Goal: Information Seeking & Learning: Learn about a topic

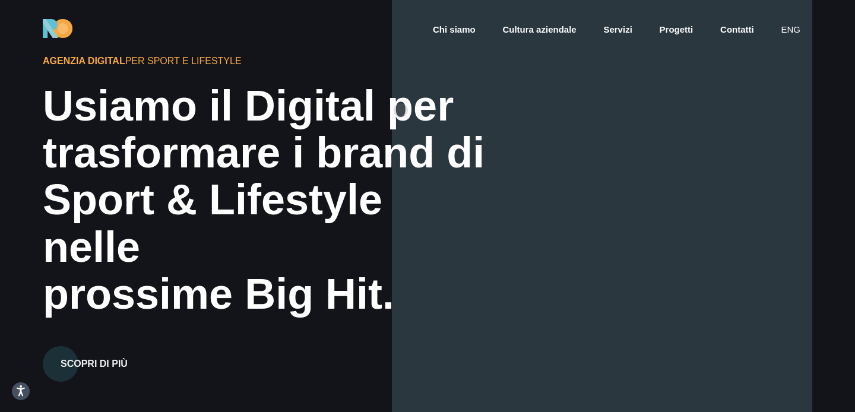
click at [401, 122] on div "Usiamo il Digital per" at bounding box center [266, 106] width 447 height 47
click at [355, 206] on div "Sport & Lifestyle nelle" at bounding box center [266, 223] width 447 height 94
click at [355, 208] on div "Sport & Lifestyle nelle" at bounding box center [266, 223] width 447 height 94
click at [374, 176] on div "trasformare i brand di" at bounding box center [266, 152] width 447 height 47
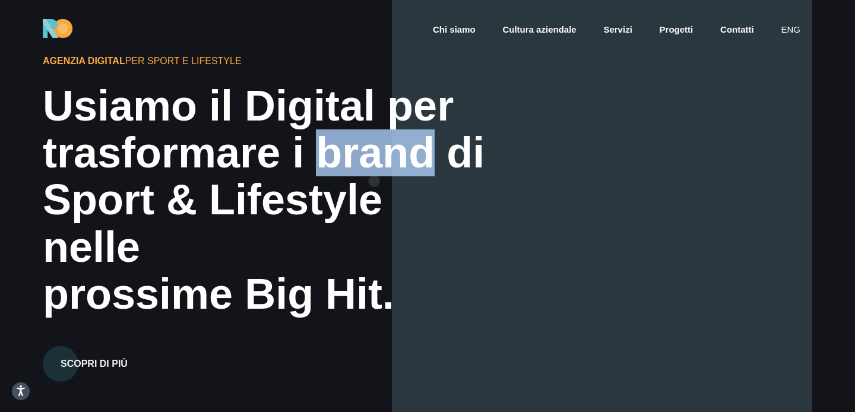
click at [374, 176] on div "trasformare i brand di" at bounding box center [266, 152] width 447 height 47
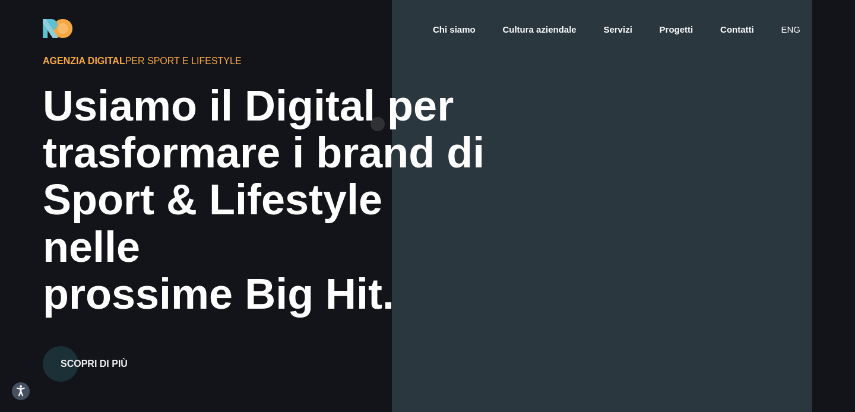
click at [378, 124] on div "Usiamo il Digital per" at bounding box center [266, 106] width 447 height 47
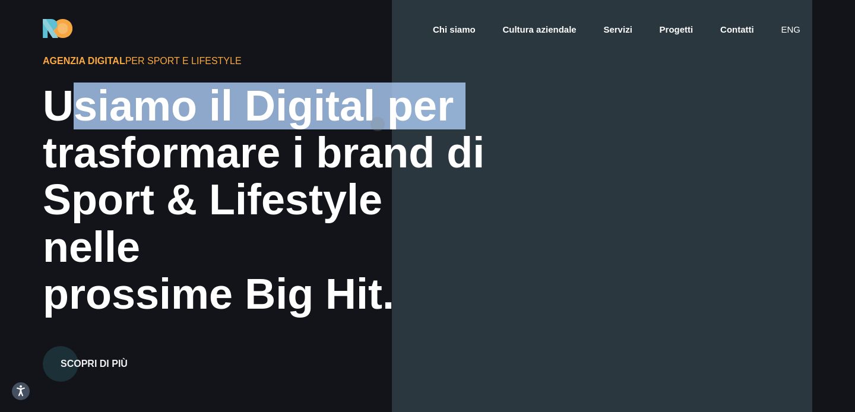
click at [378, 124] on div "Usiamo il Digital per" at bounding box center [266, 106] width 447 height 47
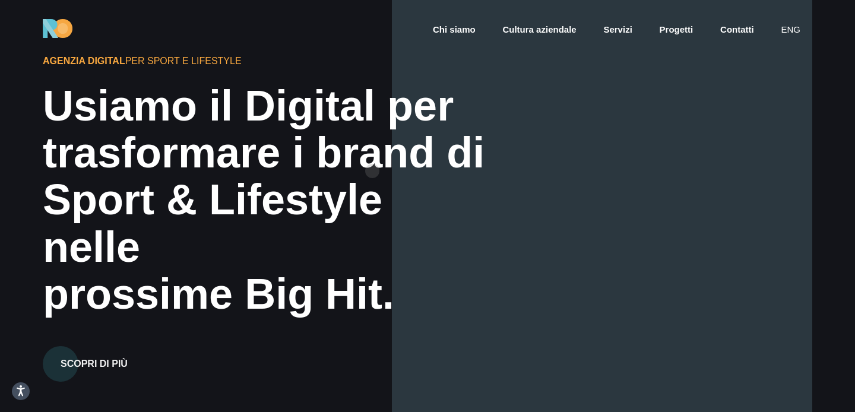
click at [372, 173] on div "trasformare i brand di" at bounding box center [266, 152] width 447 height 47
click at [372, 206] on div "Sport & Lifestyle nelle" at bounding box center [266, 223] width 447 height 94
click at [368, 295] on div "Agenzia Digital per Sport e Lifestyle Usiamo il Digital per trasformare i brand…" at bounding box center [428, 206] width 770 height 412
click at [385, 246] on div "Sport & Lifestyle nelle" at bounding box center [266, 223] width 447 height 94
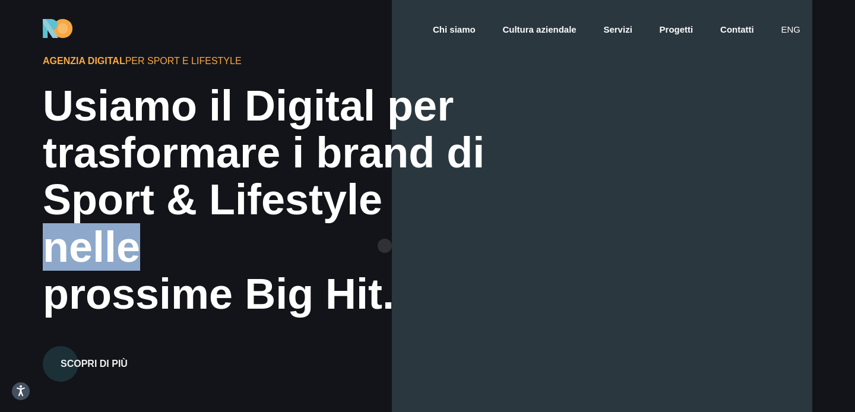
click at [385, 246] on div "Sport & Lifestyle nelle" at bounding box center [266, 223] width 447 height 94
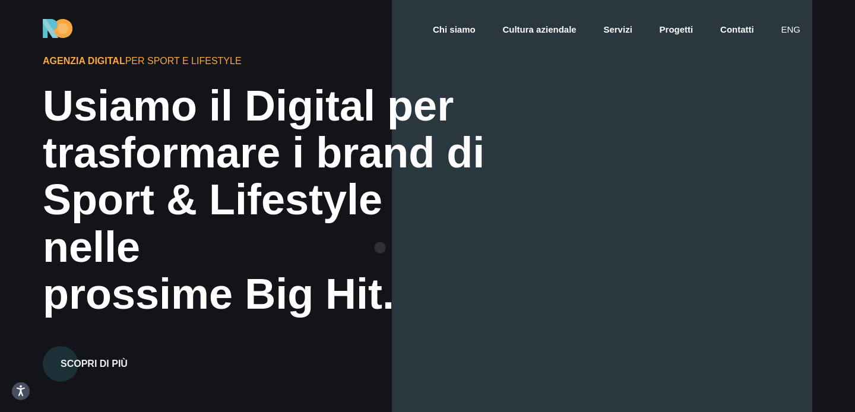
click at [380, 271] on div "prossime Big Hit." at bounding box center [266, 294] width 447 height 47
click at [379, 292] on div "prossime Big Hit." at bounding box center [266, 294] width 447 height 47
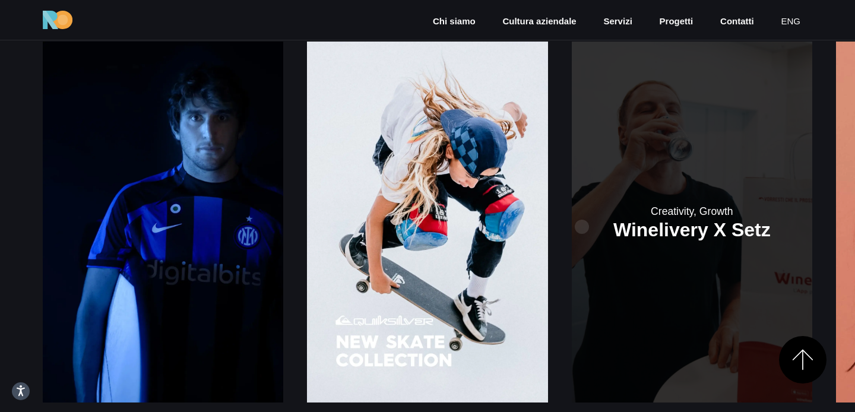
scroll to position [1532, 0]
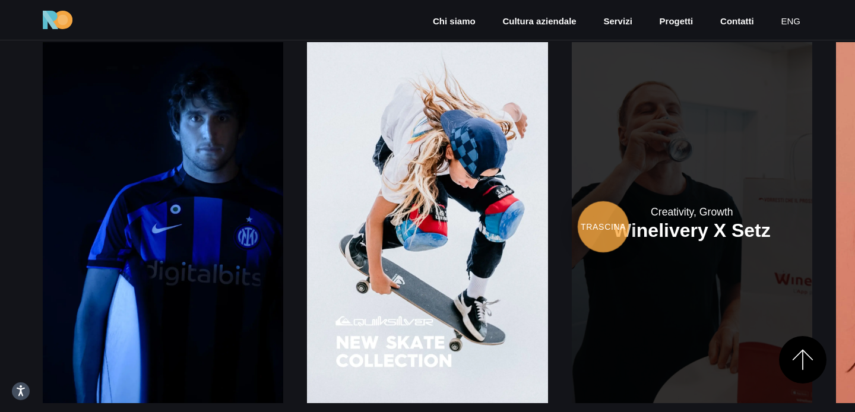
click at [572, 212] on link at bounding box center [692, 222] width 241 height 361
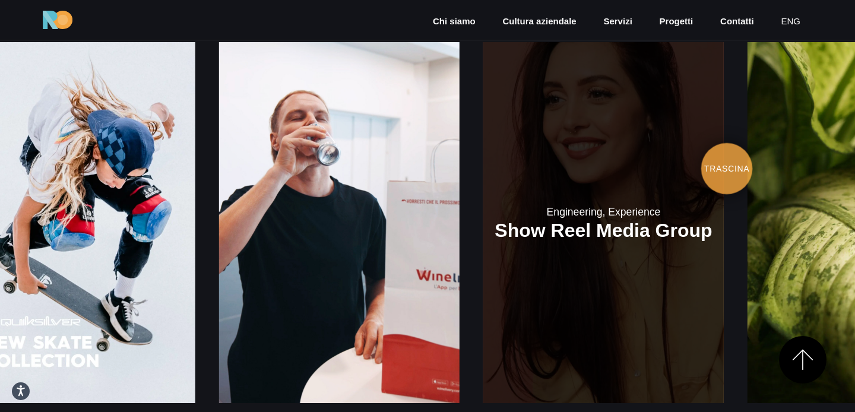
click at [483, 122] on link at bounding box center [603, 222] width 241 height 361
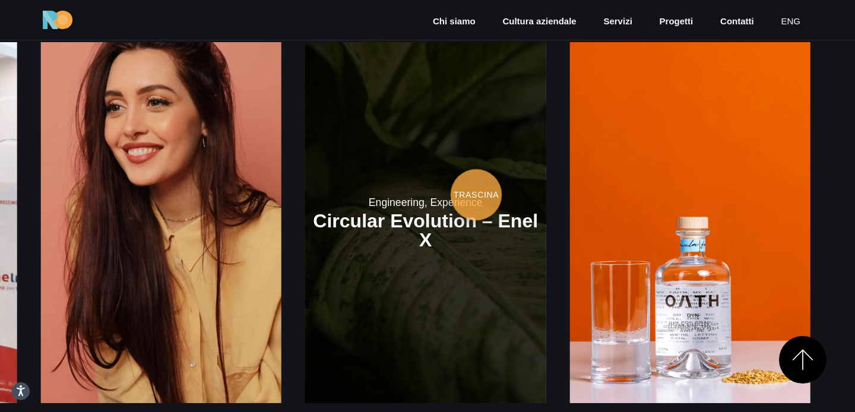
click at [305, 191] on link at bounding box center [425, 222] width 241 height 361
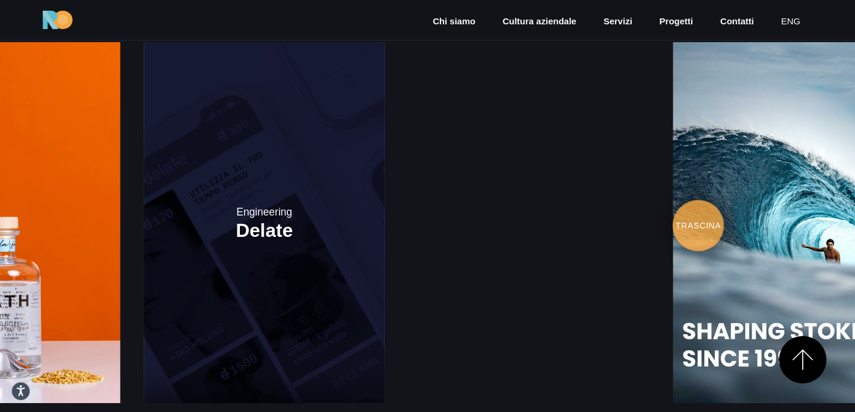
click at [200, 82] on link at bounding box center [264, 222] width 241 height 361
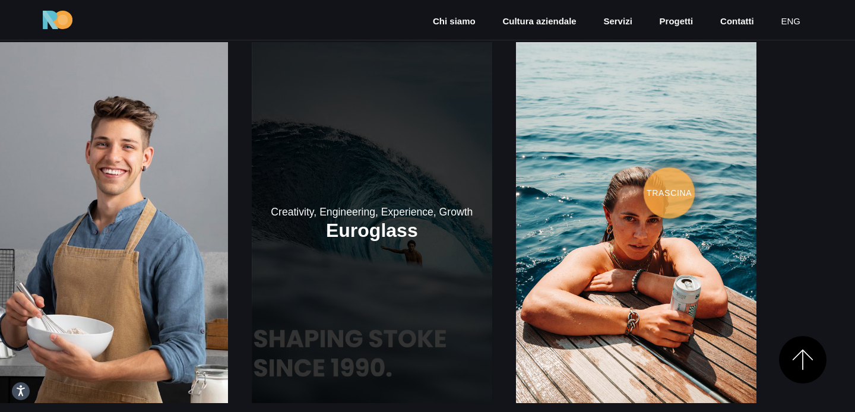
click at [252, 138] on link at bounding box center [372, 222] width 241 height 361
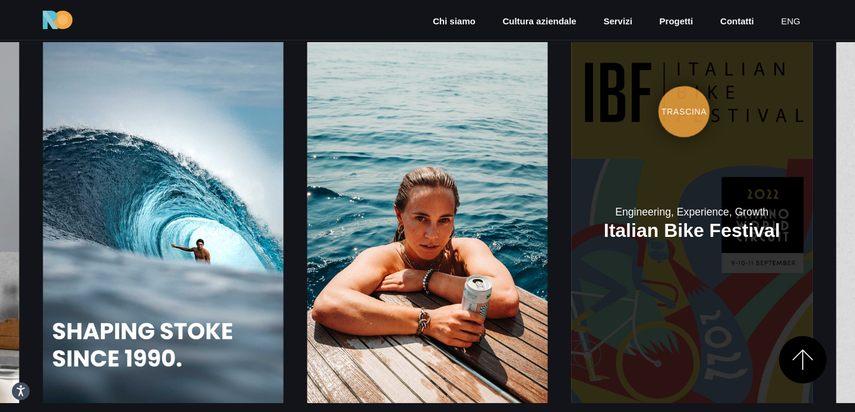
click at [572, 96] on link at bounding box center [692, 222] width 241 height 361
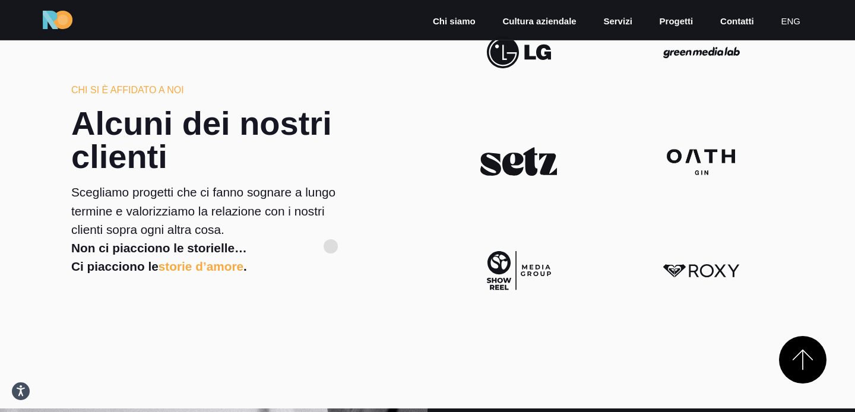
scroll to position [2319, 0]
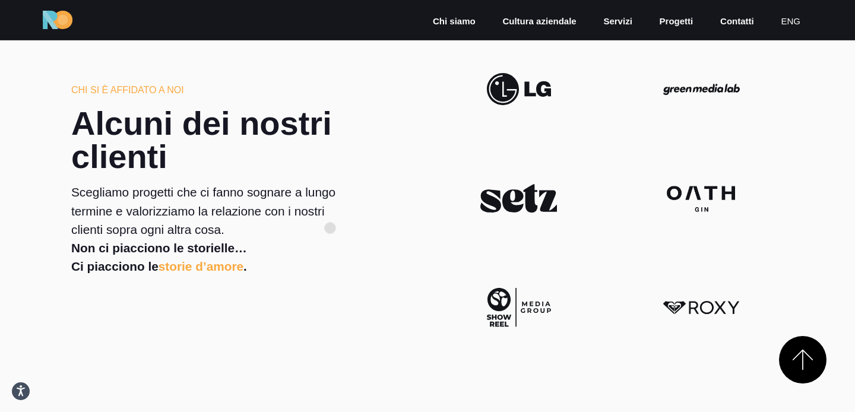
click at [330, 228] on p "Scegliamo progetti che ci fanno sognare a lungo termine e valorizziamo la relaz…" at bounding box center [214, 211] width 286 height 56
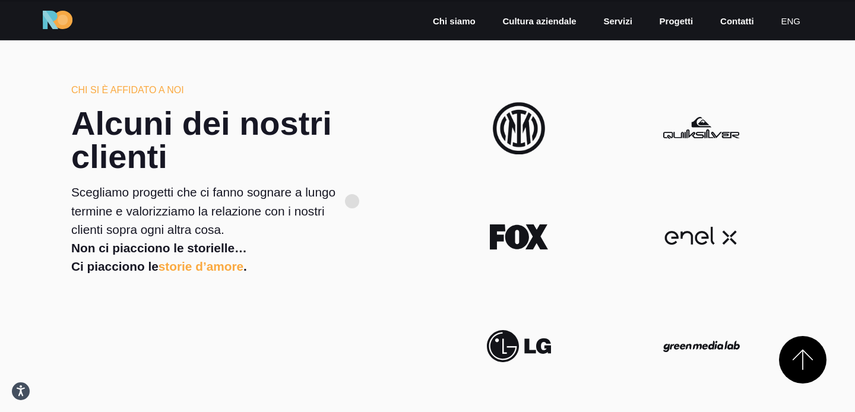
scroll to position [2048, 0]
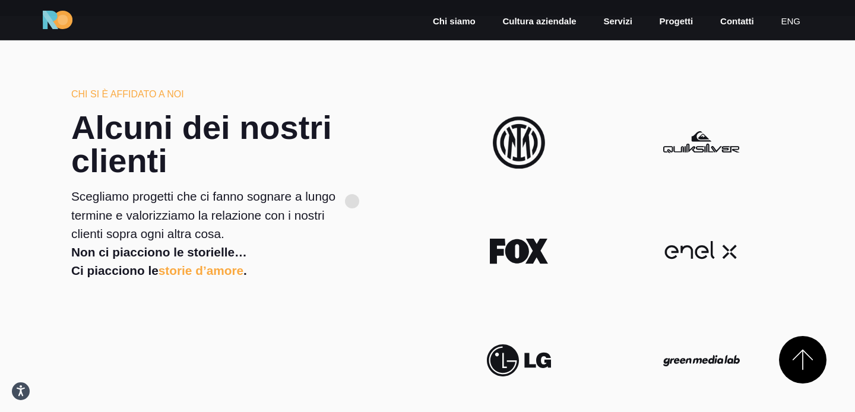
click at [352, 201] on p "Scegliamo progetti che ci fanno sognare a lungo termine e valorizziamo la relaz…" at bounding box center [214, 215] width 286 height 56
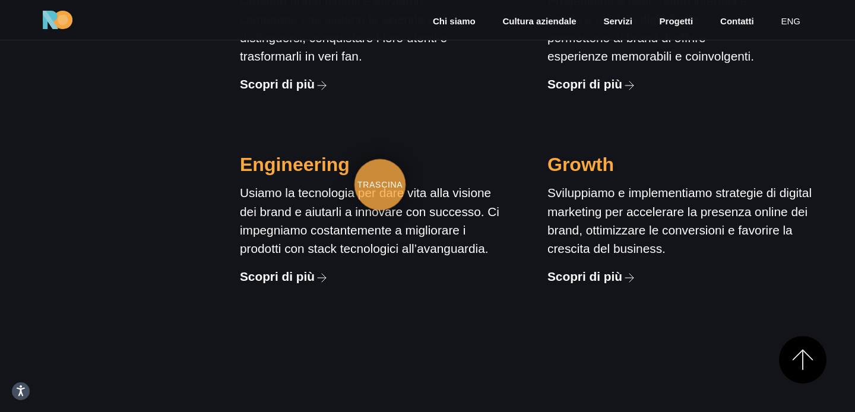
scroll to position [1020, 0]
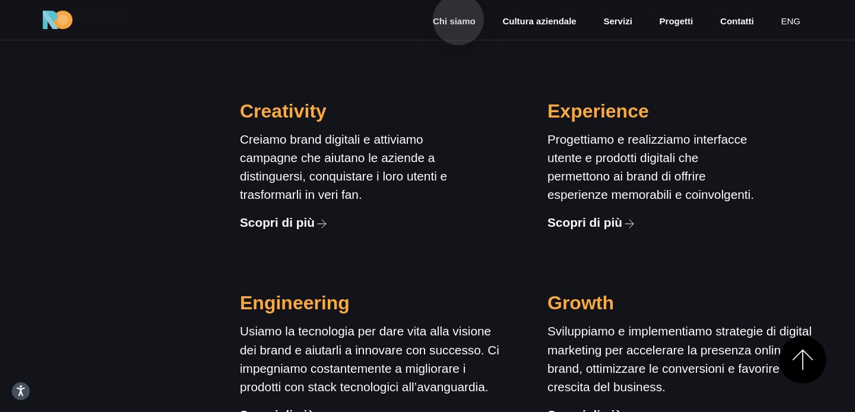
click at [459, 20] on link "Chi siamo" at bounding box center [454, 22] width 45 height 14
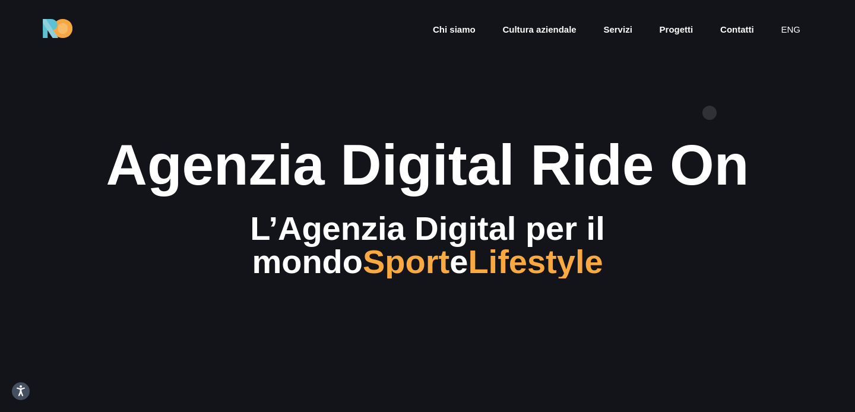
click at [710, 113] on section "Agenzia Digital Ride On L’Agenzia Digital per il mondo Sport e Lifestyle" at bounding box center [427, 206] width 855 height 412
click at [745, 96] on section "Agenzia Digital Ride On L’Agenzia Digital per il mondo Sport e Lifestyle" at bounding box center [427, 206] width 855 height 412
click at [53, 30] on img at bounding box center [58, 28] width 30 height 19
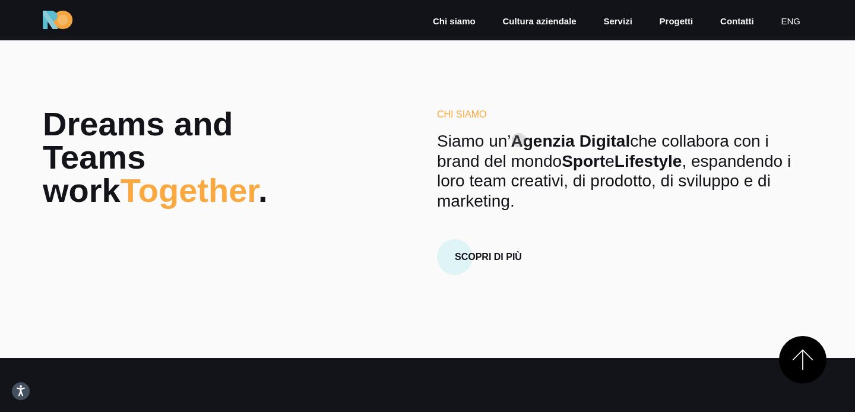
scroll to position [382, 0]
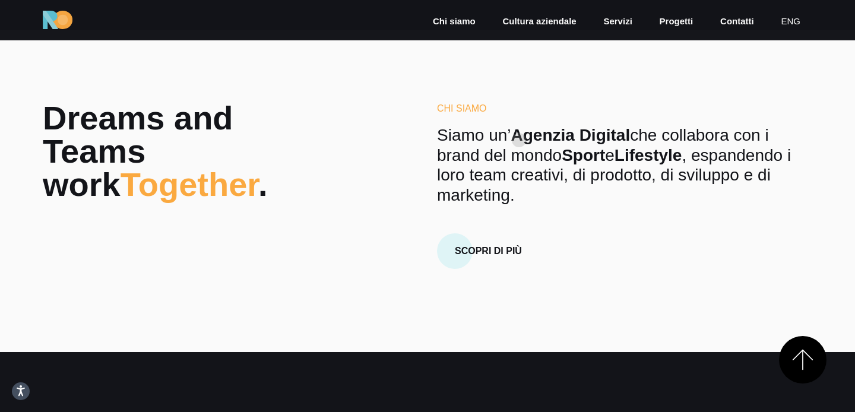
click at [519, 140] on strong "Agenzia Digital" at bounding box center [570, 135] width 119 height 18
click at [591, 162] on strong "Sport" at bounding box center [583, 155] width 43 height 18
click at [649, 153] on strong "Lifestyle" at bounding box center [649, 155] width 68 height 18
click at [635, 178] on p "Siamo un’ Agenzia Digital che collabora con i brand del mondo Sport e Lifestyle…" at bounding box center [624, 165] width 375 height 80
click at [545, 175] on p "Siamo un’ Agenzia Digital che collabora con i brand del mondo Sport e Lifestyle…" at bounding box center [624, 165] width 375 height 80
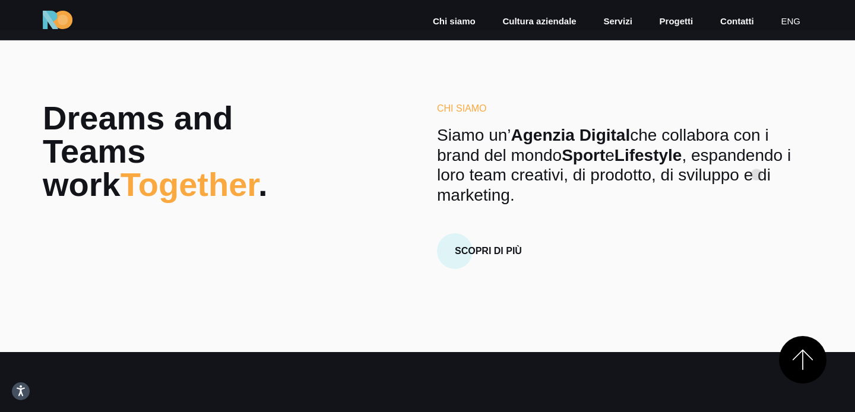
click at [757, 175] on p "Siamo un’ Agenzia Digital che collabora con i brand del mondo Sport e Lifestyle…" at bounding box center [624, 165] width 375 height 80
click at [731, 175] on p "Siamo un’ Agenzia Digital che collabora con i brand del mondo Sport e Lifestyle…" at bounding box center [624, 165] width 375 height 80
click at [641, 175] on p "Siamo un’ Agenzia Digital che collabora con i brand del mondo Sport e Lifestyle…" at bounding box center [624, 165] width 375 height 80
click at [540, 176] on p "Siamo un’ Agenzia Digital che collabora con i brand del mondo Sport e Lifestyle…" at bounding box center [624, 165] width 375 height 80
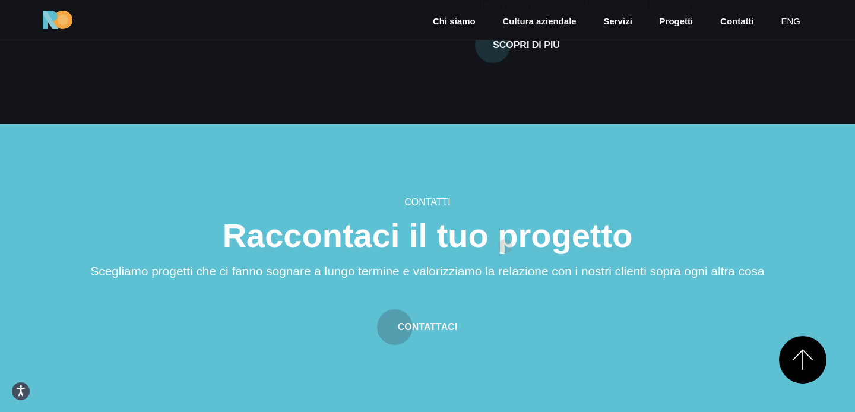
scroll to position [3092, 0]
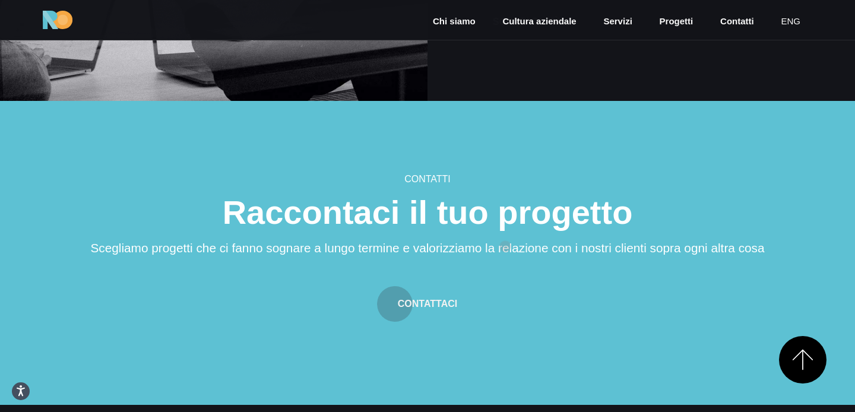
click at [505, 246] on div "Contatti Raccontaci il tuo progetto Scegliamo progetti che ci fanno sognare a l…" at bounding box center [427, 246] width 713 height 149
click at [505, 272] on div "Contattaci" at bounding box center [427, 297] width 713 height 50
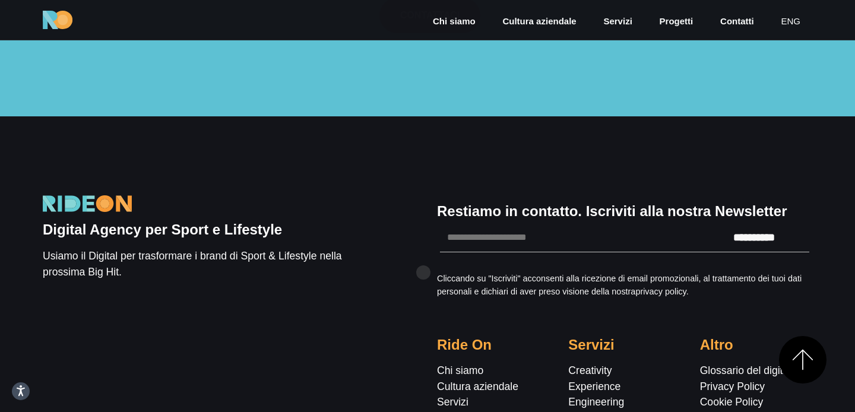
scroll to position [3401, 0]
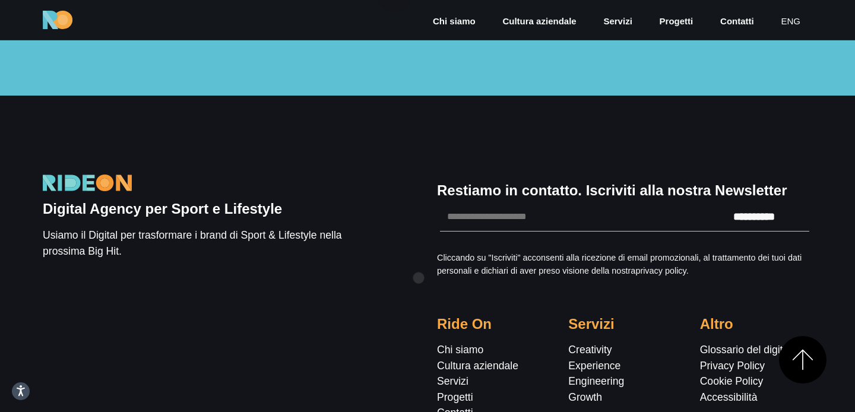
click at [419, 278] on div "**********" at bounding box center [427, 305] width 789 height 292
click at [414, 317] on div "**********" at bounding box center [427, 305] width 789 height 292
click at [414, 289] on div "**********" at bounding box center [427, 305] width 789 height 292
click at [409, 261] on div "**********" at bounding box center [427, 305] width 789 height 292
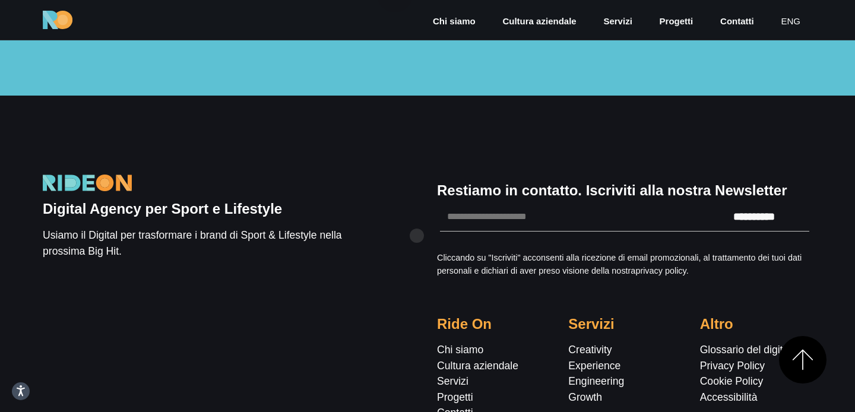
click at [417, 236] on div "**********" at bounding box center [427, 305] width 789 height 292
click at [417, 241] on div "**********" at bounding box center [427, 305] width 789 height 292
click at [417, 255] on div "**********" at bounding box center [427, 305] width 789 height 292
click at [416, 274] on div "**********" at bounding box center [427, 305] width 789 height 292
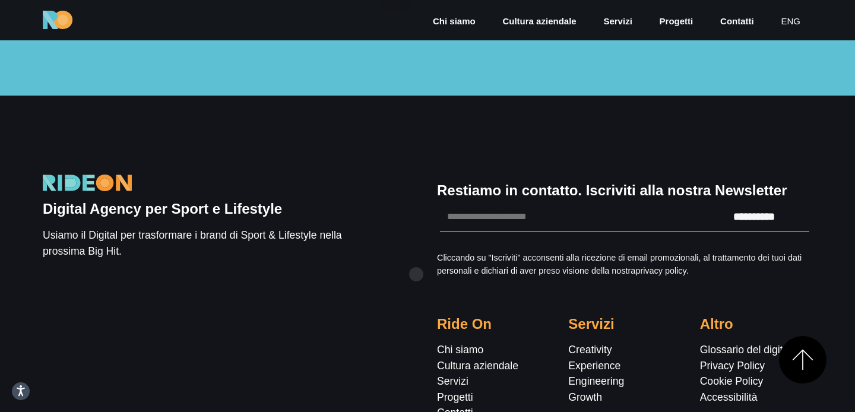
click at [416, 274] on div "**********" at bounding box center [427, 305] width 789 height 292
click at [416, 264] on div "**********" at bounding box center [427, 305] width 789 height 292
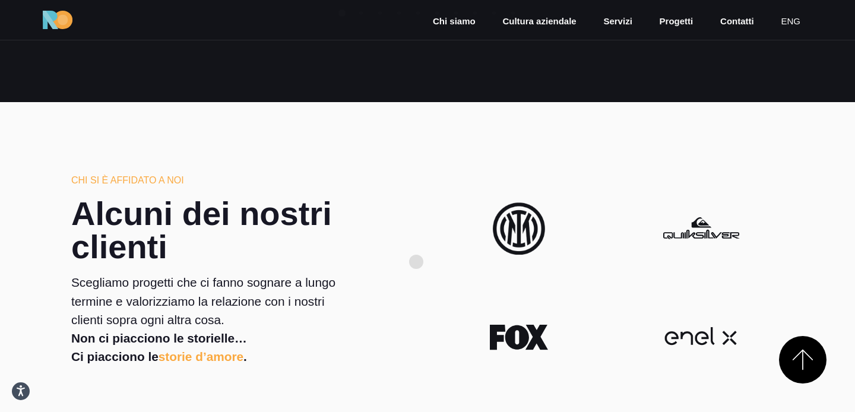
scroll to position [1668, 0]
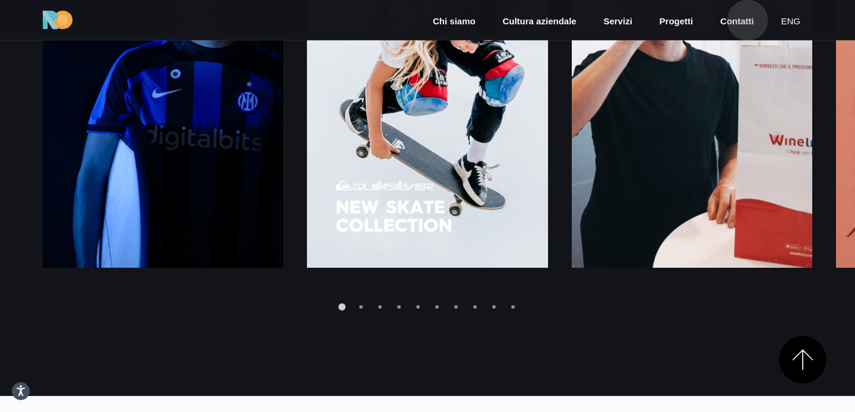
click at [748, 20] on link "Contatti" at bounding box center [737, 22] width 36 height 14
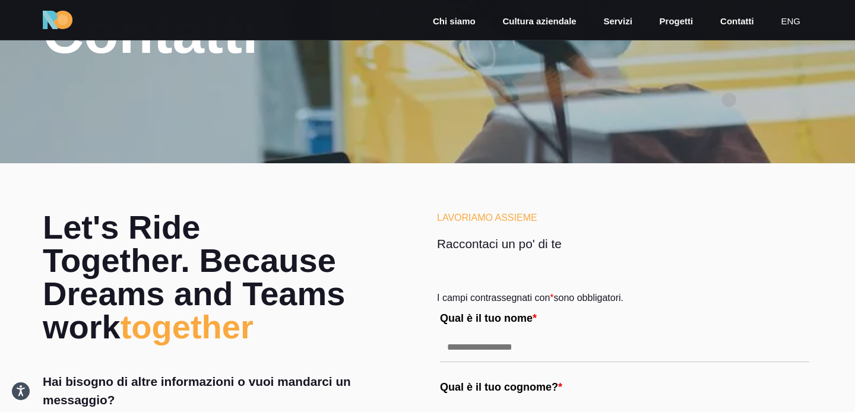
scroll to position [115, 0]
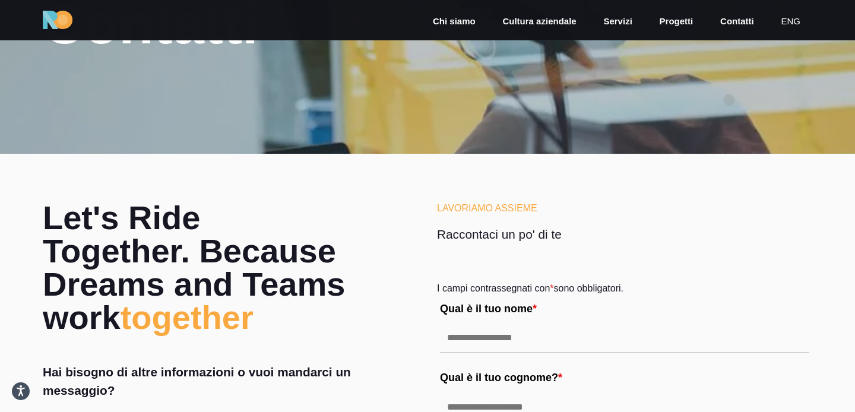
click at [729, 100] on div at bounding box center [427, 19] width 855 height 268
click at [729, 123] on div at bounding box center [427, 19] width 855 height 268
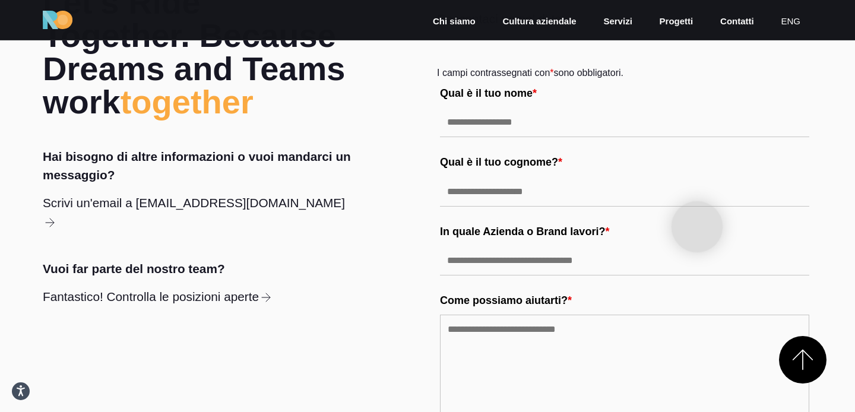
scroll to position [0, 0]
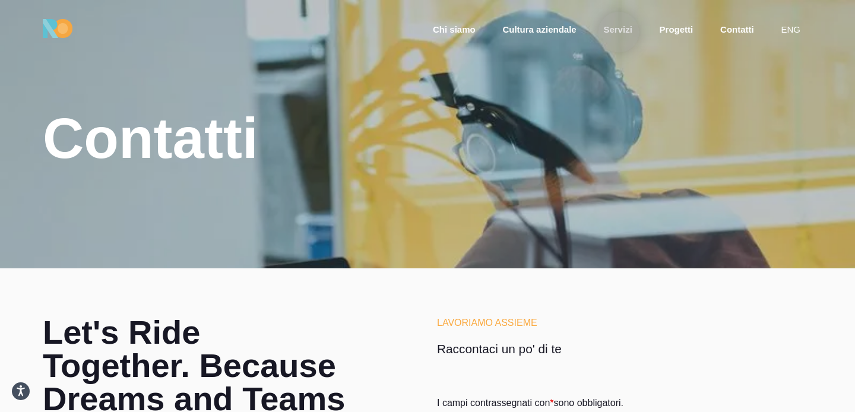
click at [619, 32] on link "Servizi" at bounding box center [617, 30] width 31 height 14
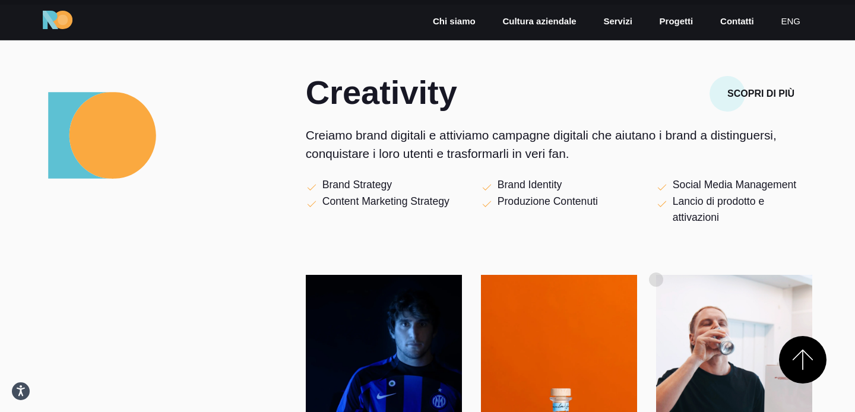
scroll to position [406, 0]
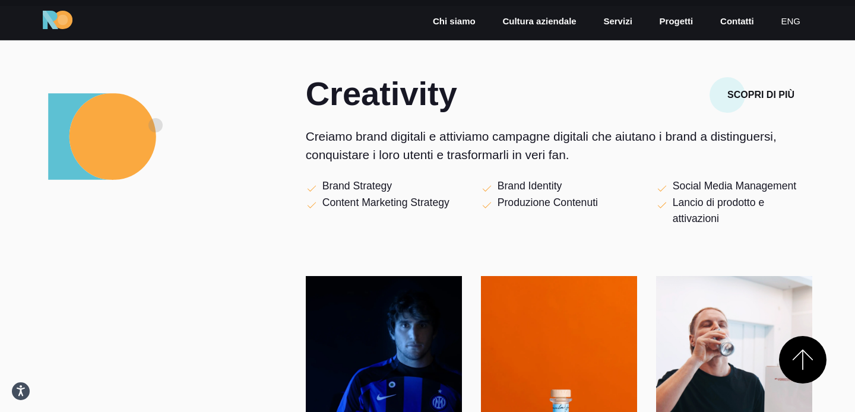
click at [151, 128] on img at bounding box center [102, 136] width 119 height 119
click at [207, 128] on div at bounding box center [165, 136] width 244 height 119
click at [363, 128] on p "Creiamo brand digitali e attiviamo campagne digitali che aiutano i brand a dist…" at bounding box center [559, 145] width 507 height 37
click at [396, 128] on p "Creiamo brand digitali e attiviamo campagne digitali che aiutano i brand a dist…" at bounding box center [559, 145] width 507 height 37
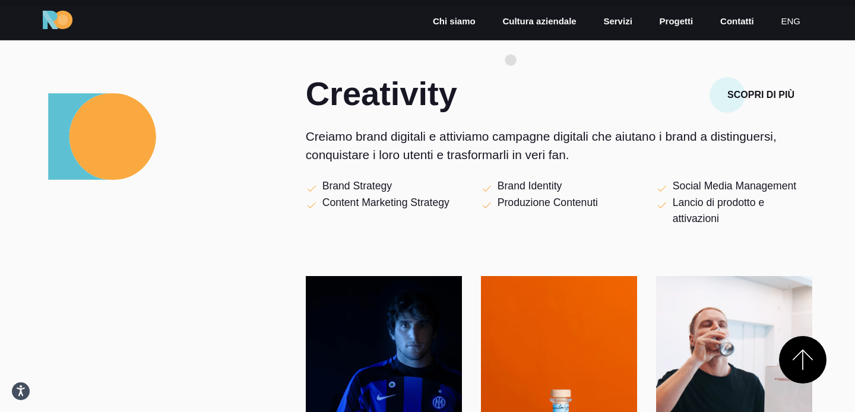
click at [511, 60] on section "Creativity Scopri di più Creiamo brand digitali e attiviamo campagne digitali c…" at bounding box center [427, 300] width 855 height 588
